Goal: Task Accomplishment & Management: Complete application form

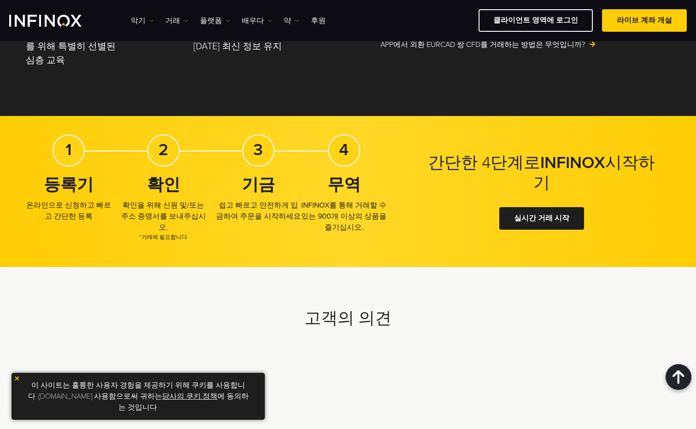
scroll to position [2303, 0]
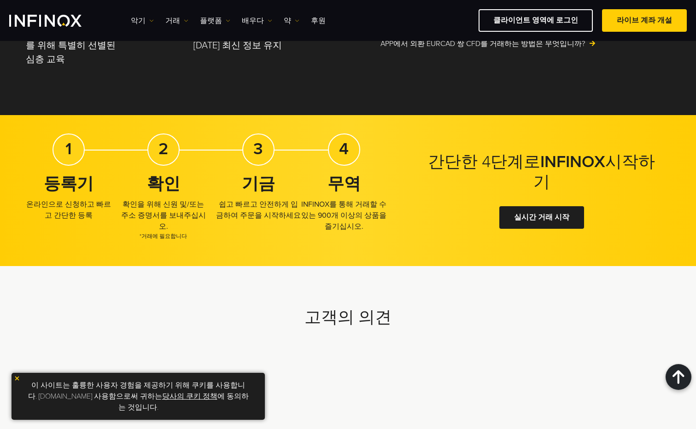
click at [263, 199] on p "쉽고 빠르고 안전하게 입금하여 주문을 시작하세요" at bounding box center [259, 210] width 86 height 22
click at [167, 200] on font "확인을 위해 신원 및/또는 주소 증명서를 보내주십시오." at bounding box center [163, 215] width 85 height 31
click at [169, 200] on font "확인을 위해 신원 및/또는 주소 증명서를 보내주십시오." at bounding box center [163, 215] width 85 height 31
click at [175, 232] on span "*거래에 필요합니다" at bounding box center [164, 236] width 86 height 8
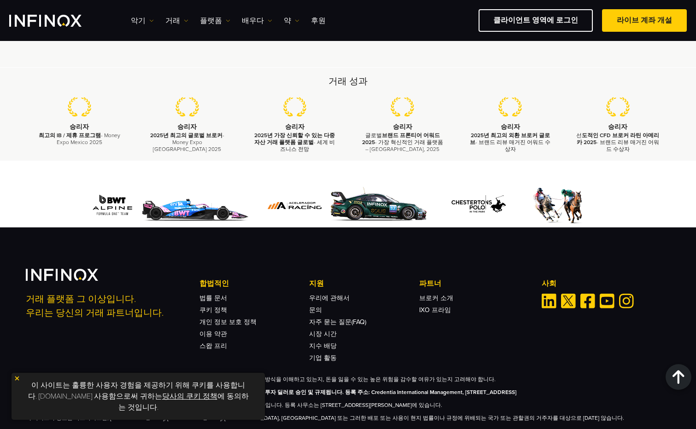
scroll to position [2724, 0]
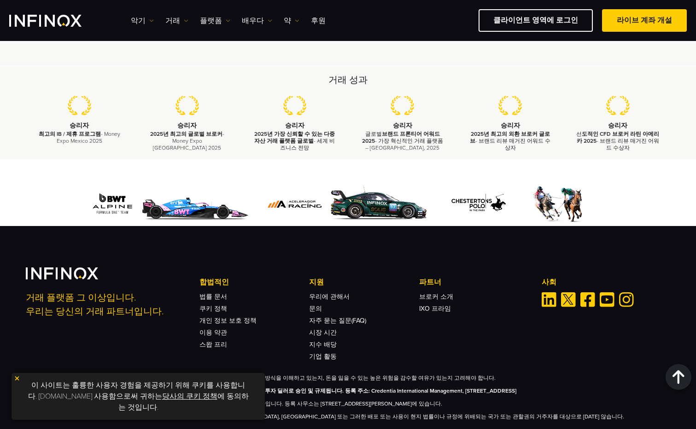
click at [162, 401] on link "당사의 쿠키 정책" at bounding box center [189, 396] width 55 height 9
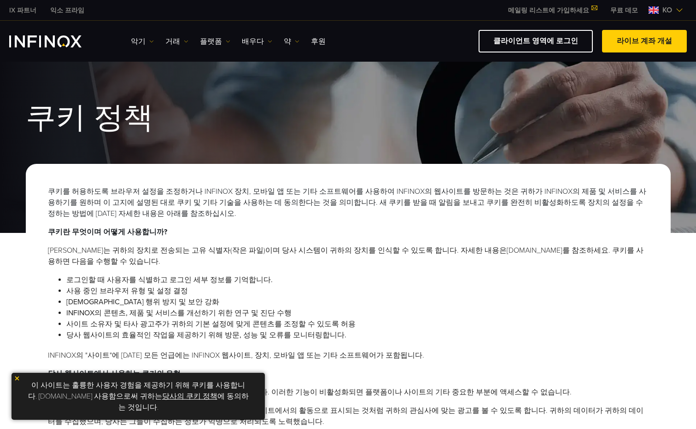
click at [187, 140] on div "쿠키 정책" at bounding box center [348, 145] width 696 height 176
click at [638, 41] on font "라이브 계좌 개설" at bounding box center [644, 40] width 55 height 9
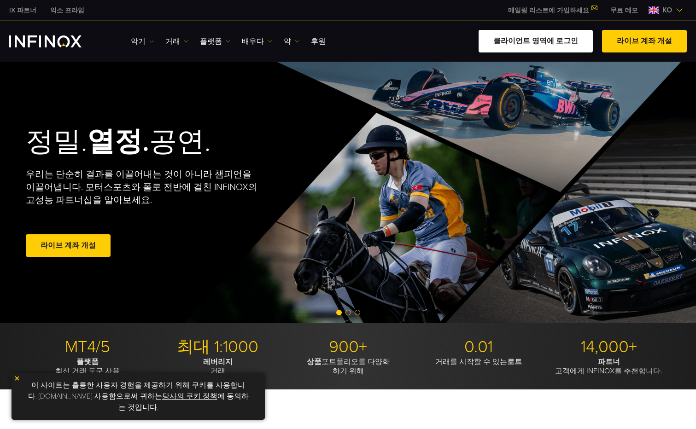
click at [545, 42] on link "클라이언트 영역에 로그인" at bounding box center [536, 41] width 114 height 23
click at [521, 41] on link "클라이언트 영역에 로그인" at bounding box center [536, 41] width 114 height 23
